Goal: Task Accomplishment & Management: Use online tool/utility

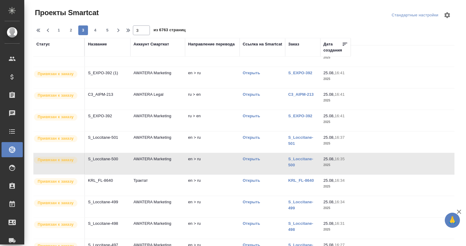
scroll to position [122, 0]
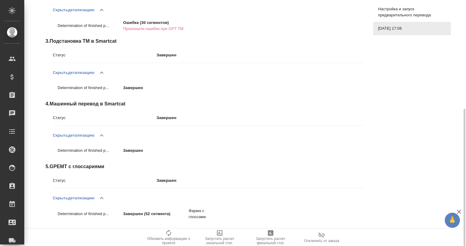
scroll to position [195, 0]
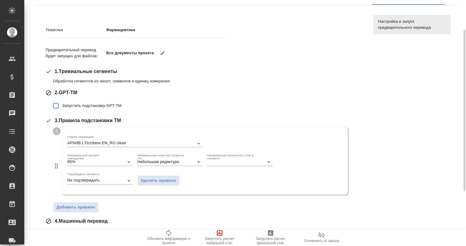
scroll to position [45, 0]
click at [56, 104] on input "Запустить подстановку GPT-TM" at bounding box center [55, 105] width 13 height 13
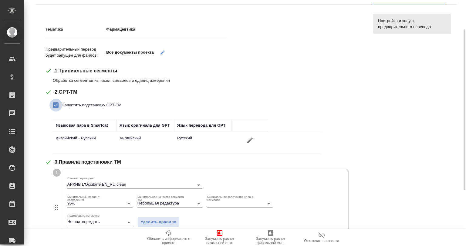
click at [54, 106] on input "Запустить подстановку GPT-TM" at bounding box center [55, 105] width 13 height 13
checkbox input "false"
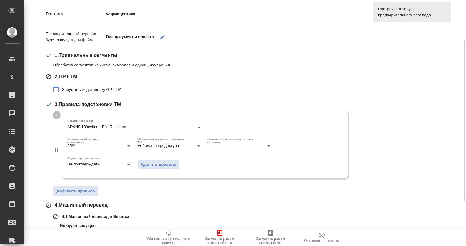
scroll to position [0, 0]
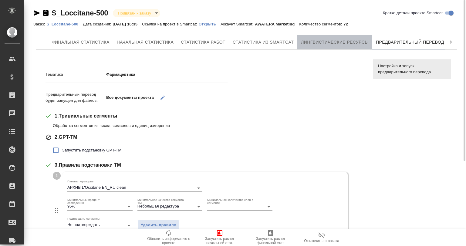
click at [328, 43] on span "Лингвистические ресурсы" at bounding box center [335, 43] width 68 height 8
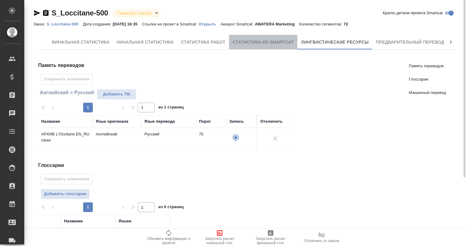
click at [241, 38] on button "Статистика из Smartcat" at bounding box center [263, 42] width 68 height 15
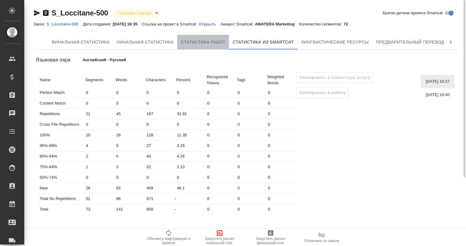
click at [198, 41] on span "Статистика работ" at bounding box center [203, 43] width 45 height 8
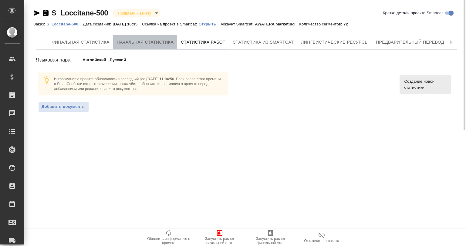
click at [141, 40] on span "Начальная статистика" at bounding box center [145, 43] width 57 height 8
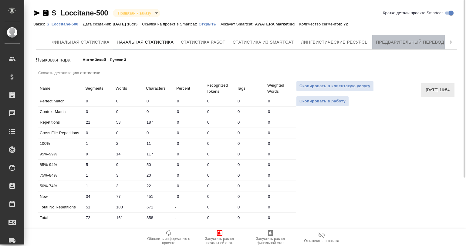
click at [381, 37] on button "Предварительный перевод" at bounding box center [410, 42] width 76 height 15
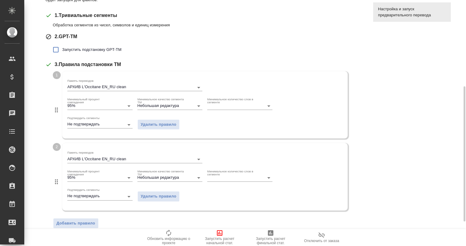
scroll to position [121, 0]
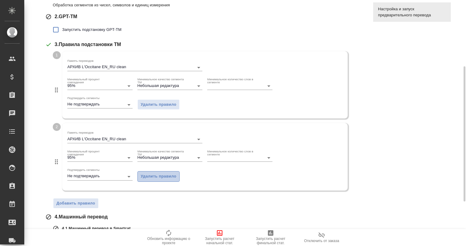
click at [160, 178] on span "Удалить правило" at bounding box center [159, 176] width 36 height 7
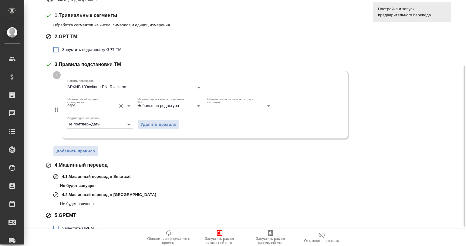
scroll to position [0, 0]
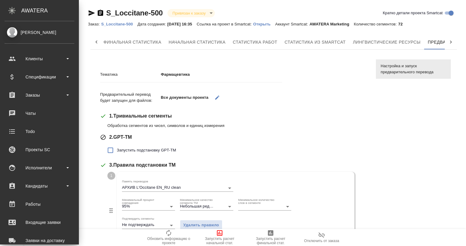
click at [15, 29] on div "Gvozdikov Andrey" at bounding box center [40, 32] width 70 height 7
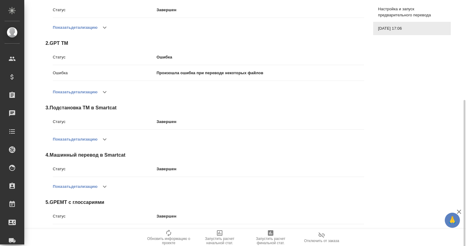
scroll to position [118, 0]
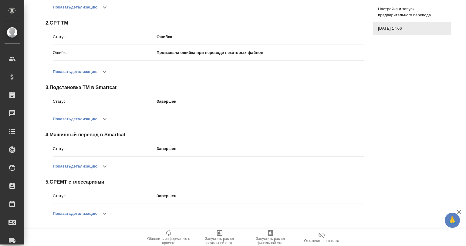
click at [460, 209] on icon "button" at bounding box center [458, 211] width 7 height 7
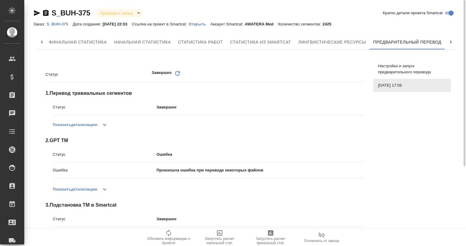
scroll to position [20, 0]
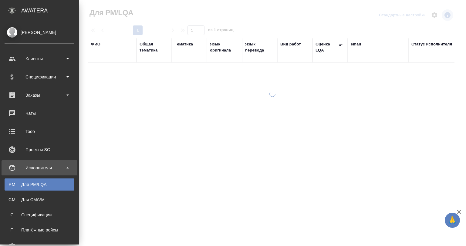
click at [12, 33] on div "[PERSON_NAME]" at bounding box center [40, 32] width 70 height 7
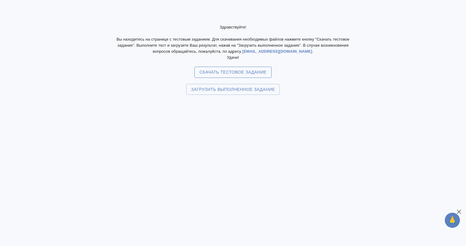
click at [224, 74] on span "Скачать тестовое задание" at bounding box center [232, 73] width 67 height 8
